Goal: Task Accomplishment & Management: Use online tool/utility

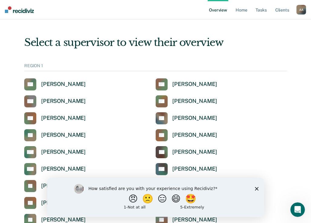
click at [259, 189] on div "How satisfied are you with your experience using Recidiviz? 😠 🙁 😑 😄 🤩 1 - Not a…" at bounding box center [155, 197] width 217 height 39
click at [256, 189] on polygon "Close survey" at bounding box center [257, 189] width 4 height 4
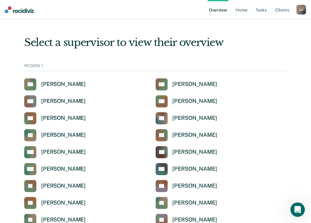
click at [87, 67] on div "REGION 1" at bounding box center [155, 67] width 263 height 8
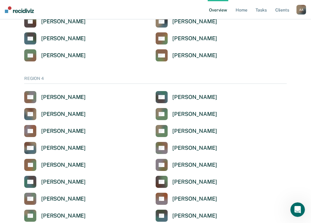
scroll to position [1552, 0]
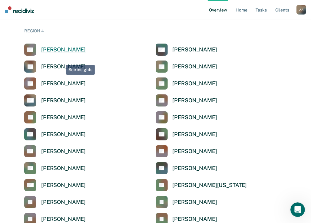
click at [62, 49] on div "[PERSON_NAME]" at bounding box center [63, 49] width 45 height 7
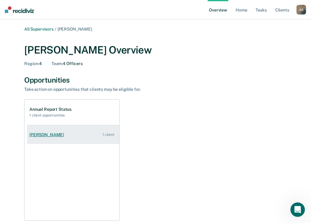
click at [42, 133] on div "[PERSON_NAME]" at bounding box center [47, 134] width 37 height 5
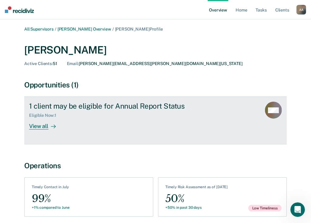
click at [142, 127] on div "1 client may be eligible for Annual Report Status Eligible Now : 1 View all" at bounding box center [142, 116] width 227 height 28
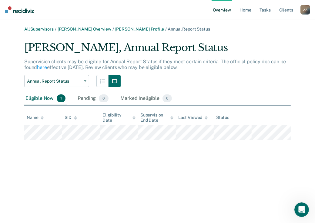
click at [25, 10] on img at bounding box center [19, 9] width 29 height 7
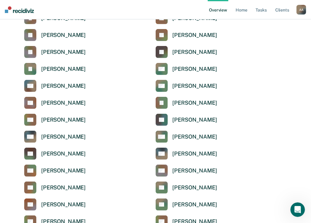
scroll to position [1795, 0]
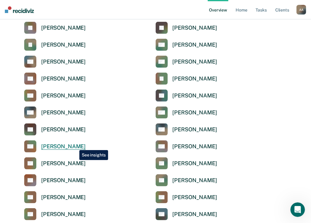
click at [75, 146] on div "[PERSON_NAME]" at bounding box center [63, 146] width 45 height 7
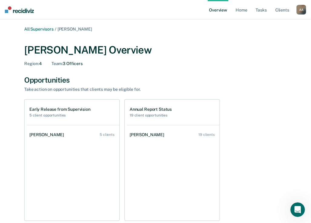
click at [59, 12] on nav "Overview Home Tasks Client s [PERSON_NAME] A A Profile How it works Log Out" at bounding box center [155, 9] width 311 height 19
click at [33, 29] on link "All Supervisors" at bounding box center [38, 29] width 29 height 5
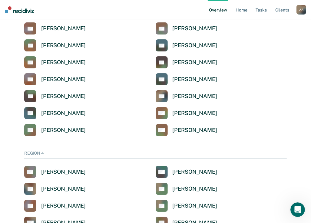
scroll to position [1480, 0]
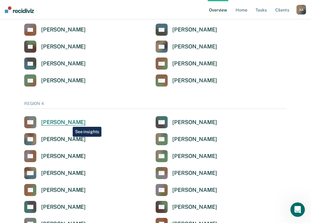
click at [68, 122] on div "[PERSON_NAME]" at bounding box center [63, 122] width 45 height 7
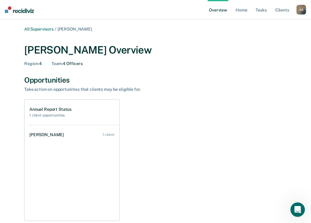
click at [80, 65] on div "Team : 4 Officers" at bounding box center [67, 63] width 31 height 5
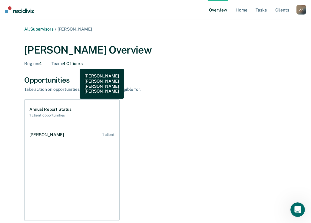
click at [73, 63] on div "Team : 4 Officers" at bounding box center [67, 63] width 31 height 5
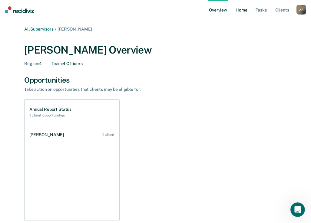
click at [244, 12] on link "Home" at bounding box center [242, 9] width 14 height 19
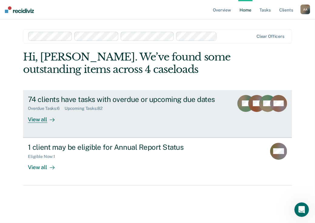
click at [147, 118] on div "74 clients have tasks with overdue or upcoming due dates Overdue Tasks : 6 Upco…" at bounding box center [136, 109] width 216 height 28
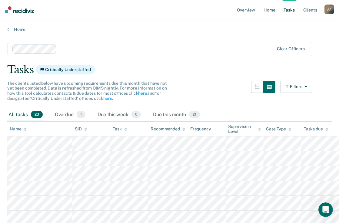
click at [126, 129] on icon at bounding box center [125, 129] width 3 height 2
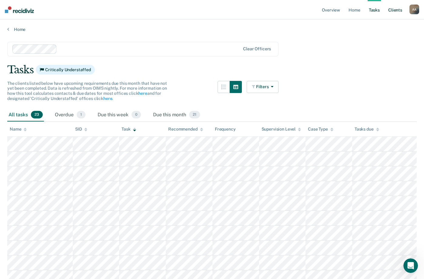
drag, startPoint x: 308, startPoint y: 0, endPoint x: 193, endPoint y: 55, distance: 128.0
click at [193, 55] on div "Clear officers" at bounding box center [142, 49] width 271 height 15
click at [315, 78] on main "Clear officers Tasks Critically Understaffed The clients listed below have upco…" at bounding box center [212, 266] width 424 height 469
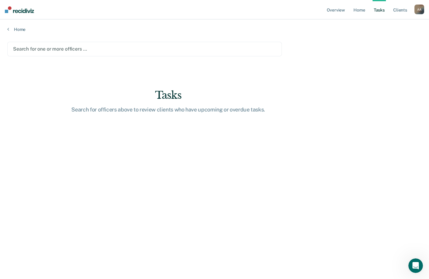
click at [73, 47] on div at bounding box center [144, 48] width 263 height 7
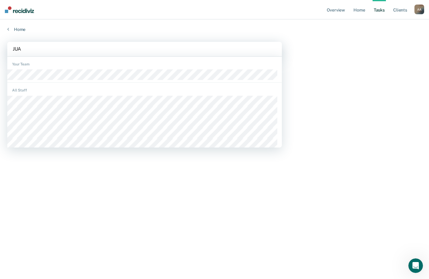
type input "[PERSON_NAME]"
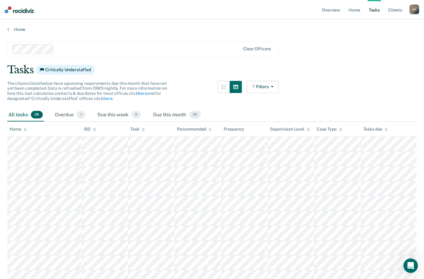
click at [142, 132] on div at bounding box center [143, 129] width 3 height 5
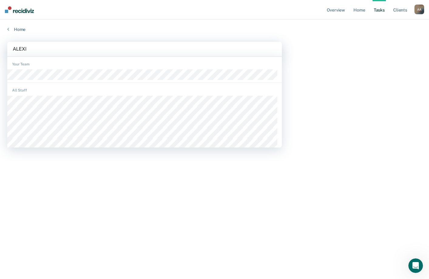
type input "[PERSON_NAME]"
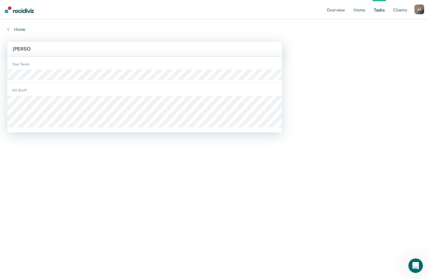
click at [68, 81] on div "Your Team" at bounding box center [144, 71] width 274 height 24
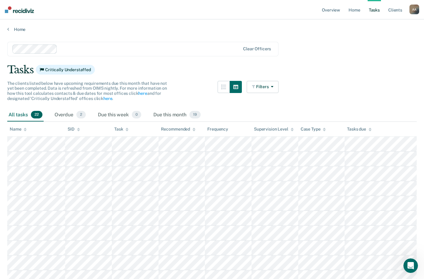
click at [128, 131] on icon at bounding box center [127, 130] width 3 height 4
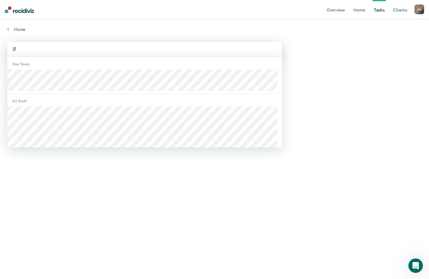
type input "JASO"
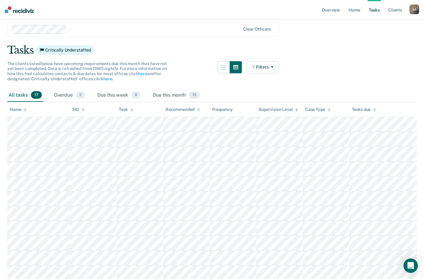
scroll to position [30, 0]
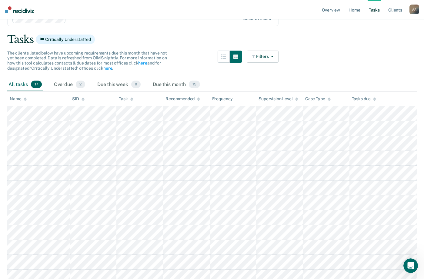
click at [131, 100] on icon at bounding box center [131, 100] width 3 height 2
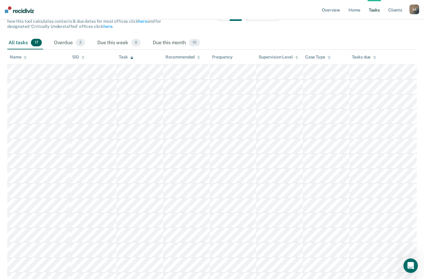
scroll to position [0, 0]
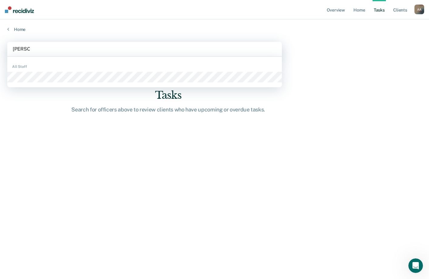
type input "[PERSON_NAME]"
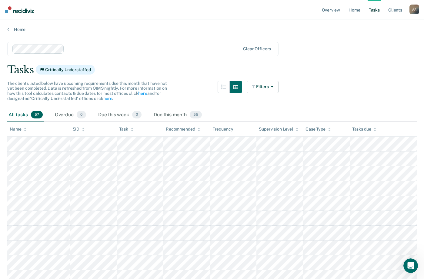
click at [132, 131] on icon at bounding box center [132, 131] width 3 height 2
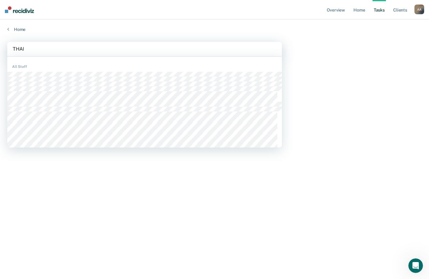
type input "[PERSON_NAME]"
type input "PRIS"
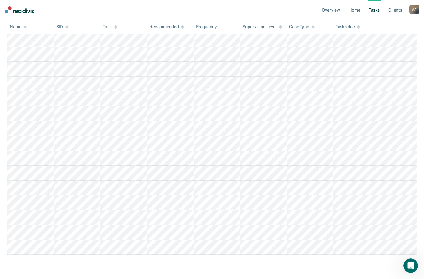
scroll to position [1385, 0]
